Goal: Task Accomplishment & Management: Use online tool/utility

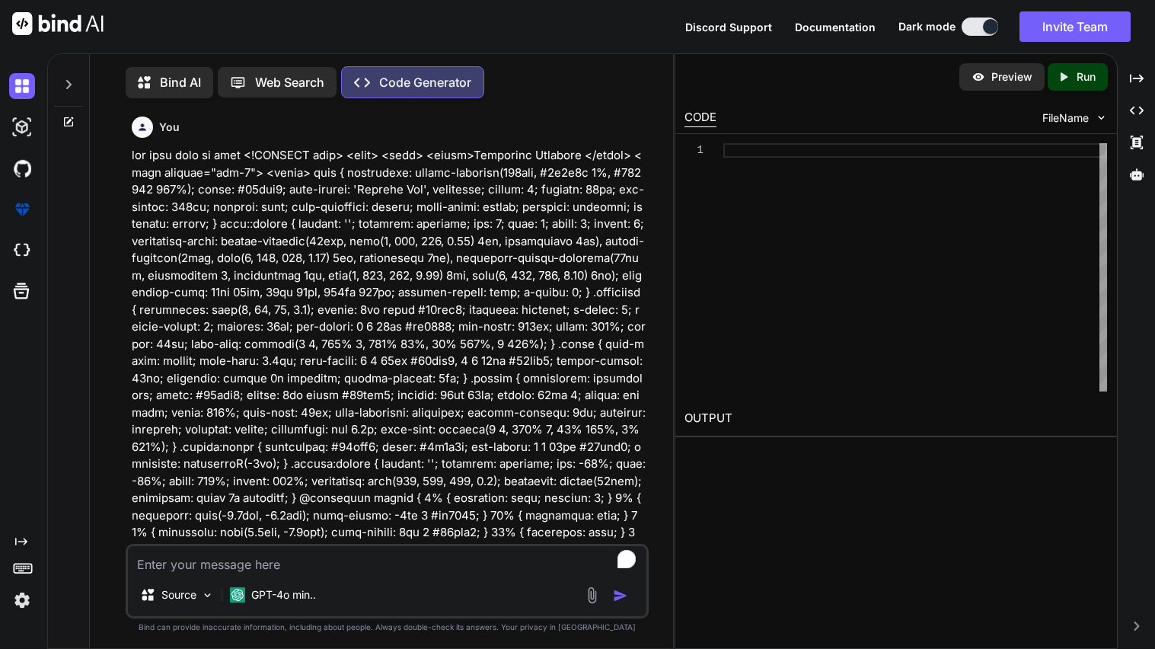
type textarea "x"
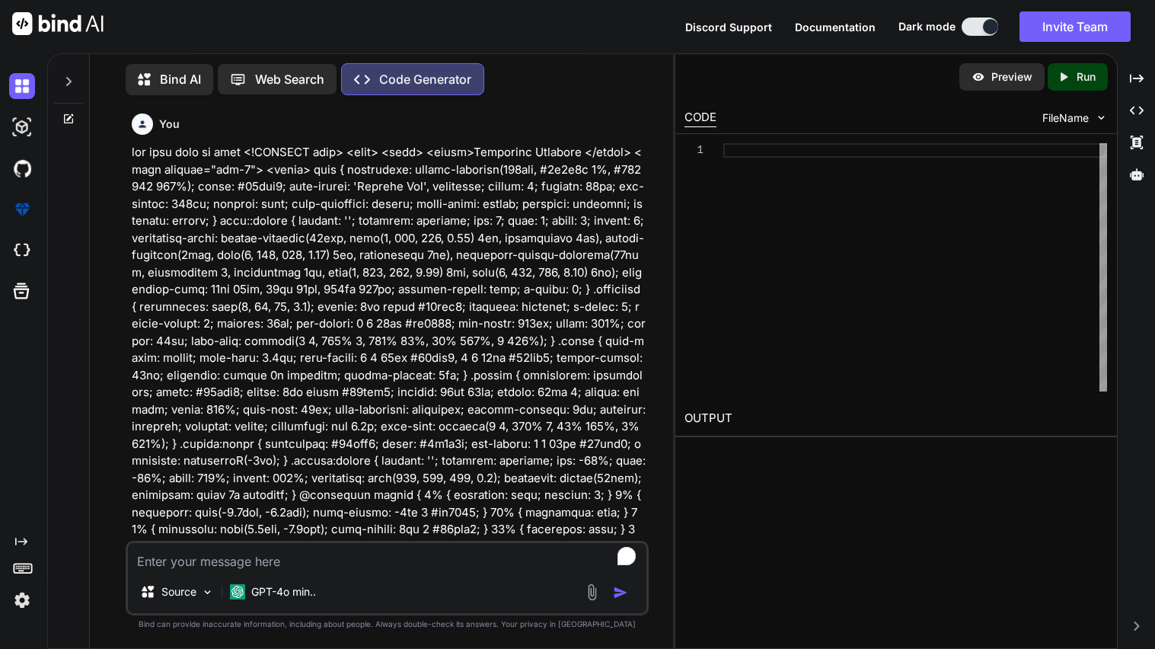
scroll to position [4344, 0]
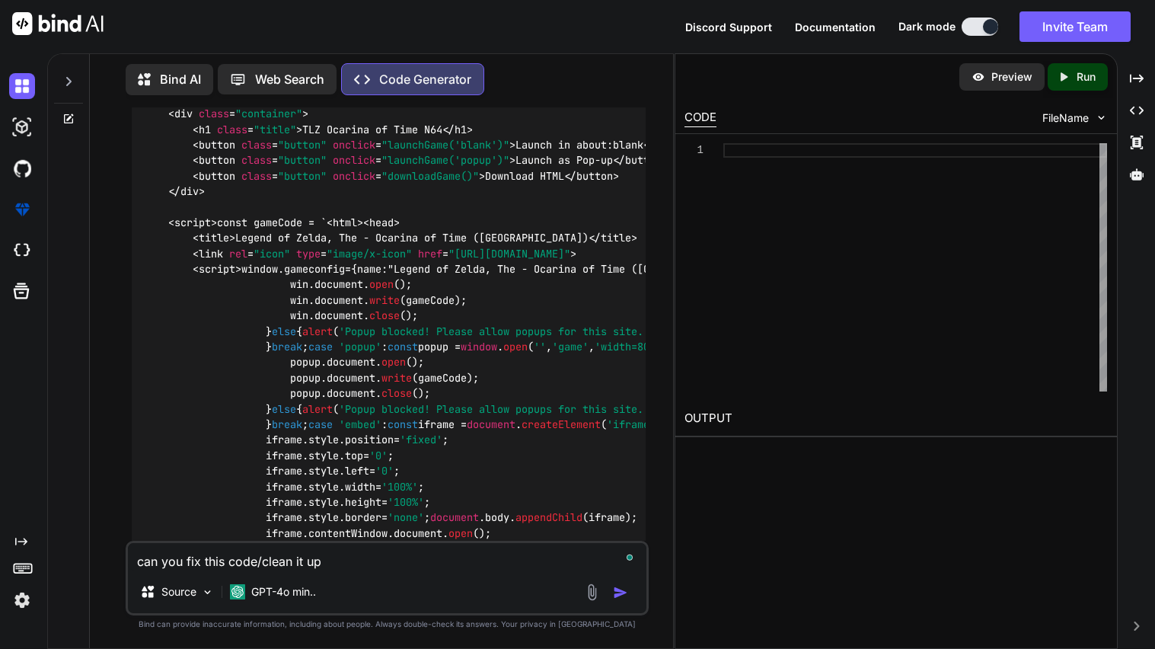
paste textarea "<!DOCTYPE html> <html> <head> <title>Cyberpunk Launcher </title> <meta charset=…"
type textarea "can you fix this code/clean it up <!DOCTYPE html> <html> <head> <title>Cyberpun…"
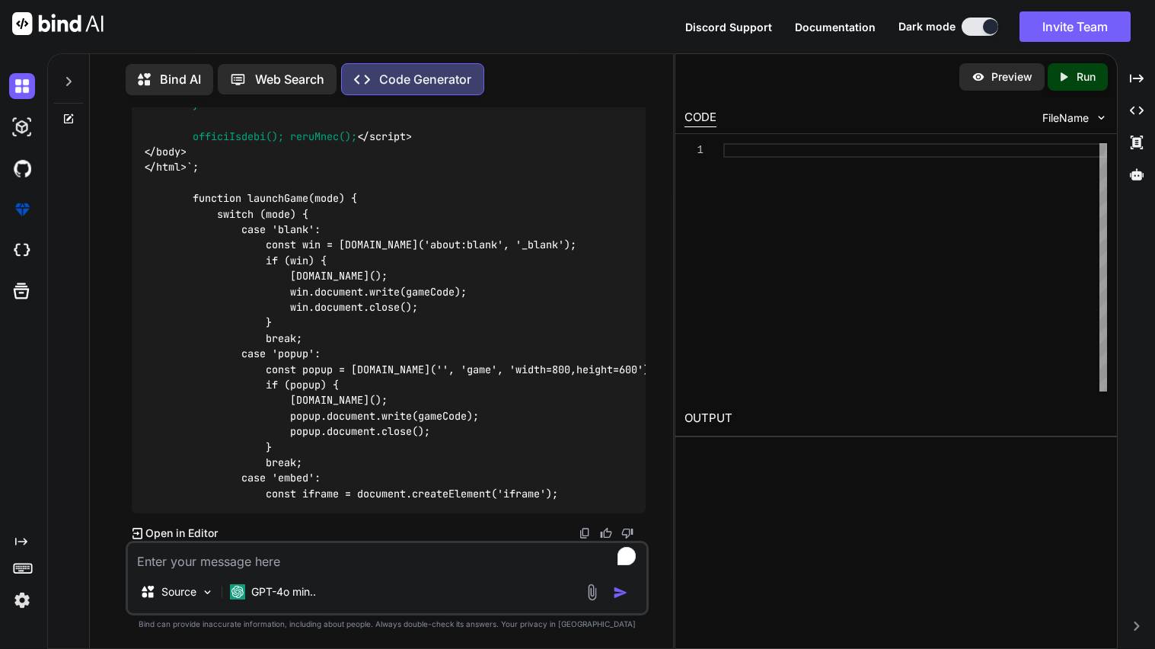
scroll to position [16346, 0]
drag, startPoint x: 244, startPoint y: 467, endPoint x: 606, endPoint y: 484, distance: 362.1
click at [161, 561] on textarea "To enrich screen reader interactions, please activate Accessibility in Grammarl…" at bounding box center [387, 556] width 519 height 27
drag, startPoint x: 243, startPoint y: 465, endPoint x: 580, endPoint y: 492, distance: 337.7
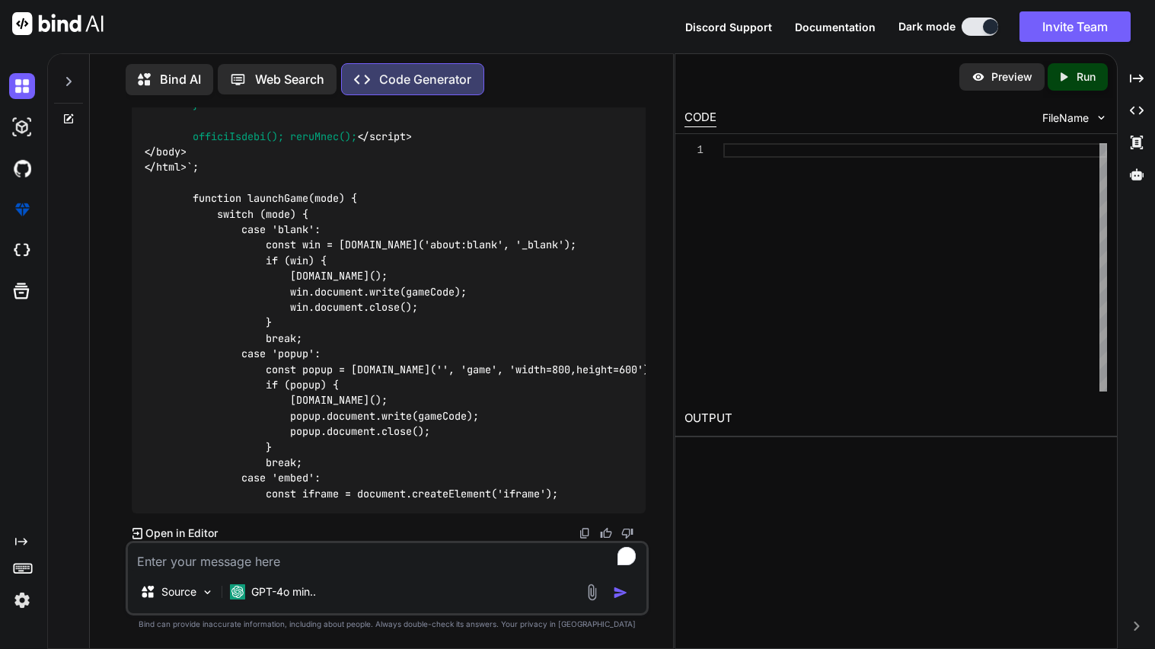
click at [190, 564] on textarea "To enrich screen reader interactions, please activate Accessibility in Grammarl…" at bounding box center [387, 556] width 519 height 27
type textarea "can you continue you stoped"
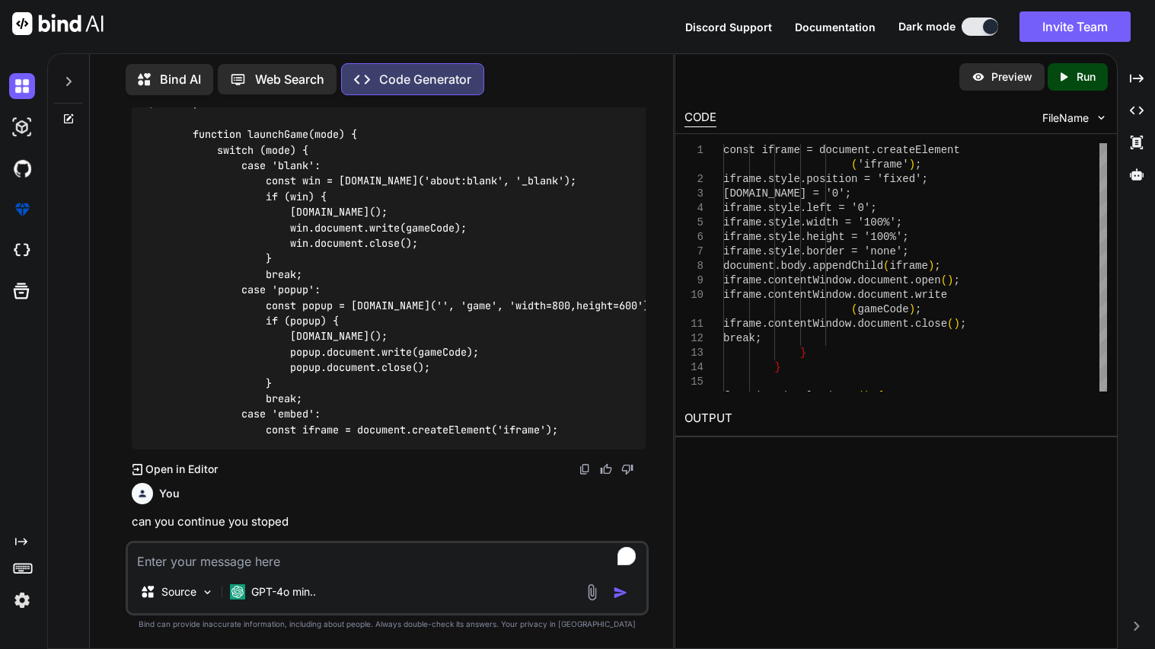
scroll to position [10693, 0]
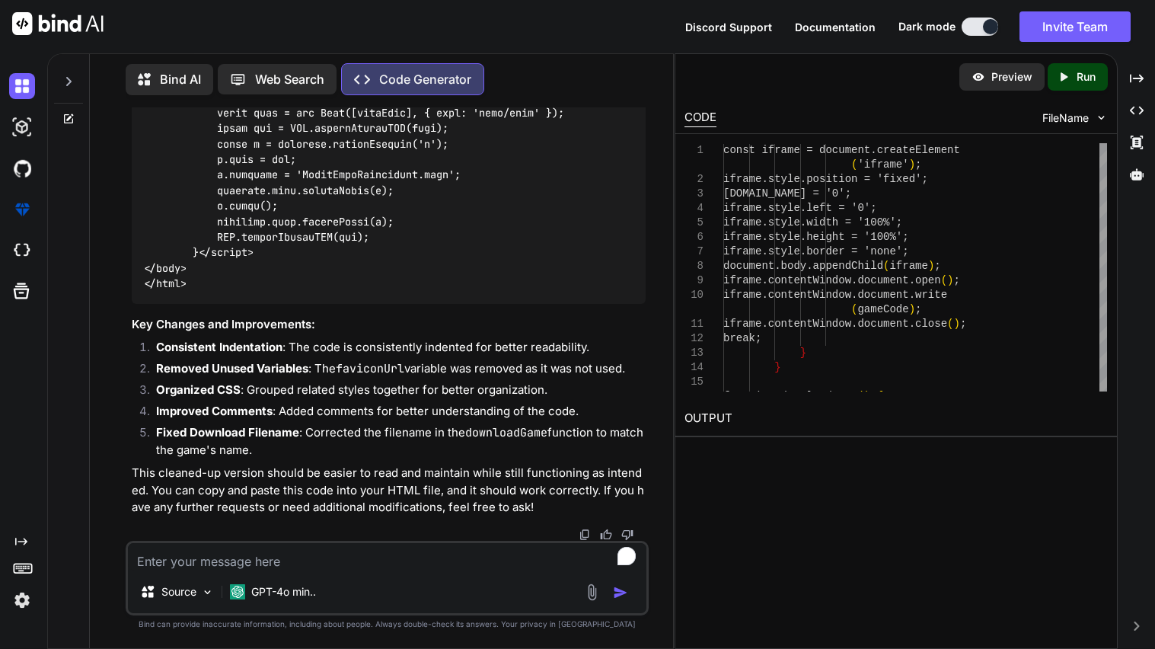
scroll to position [16688, 0]
